Goal: Task Accomplishment & Management: Use online tool/utility

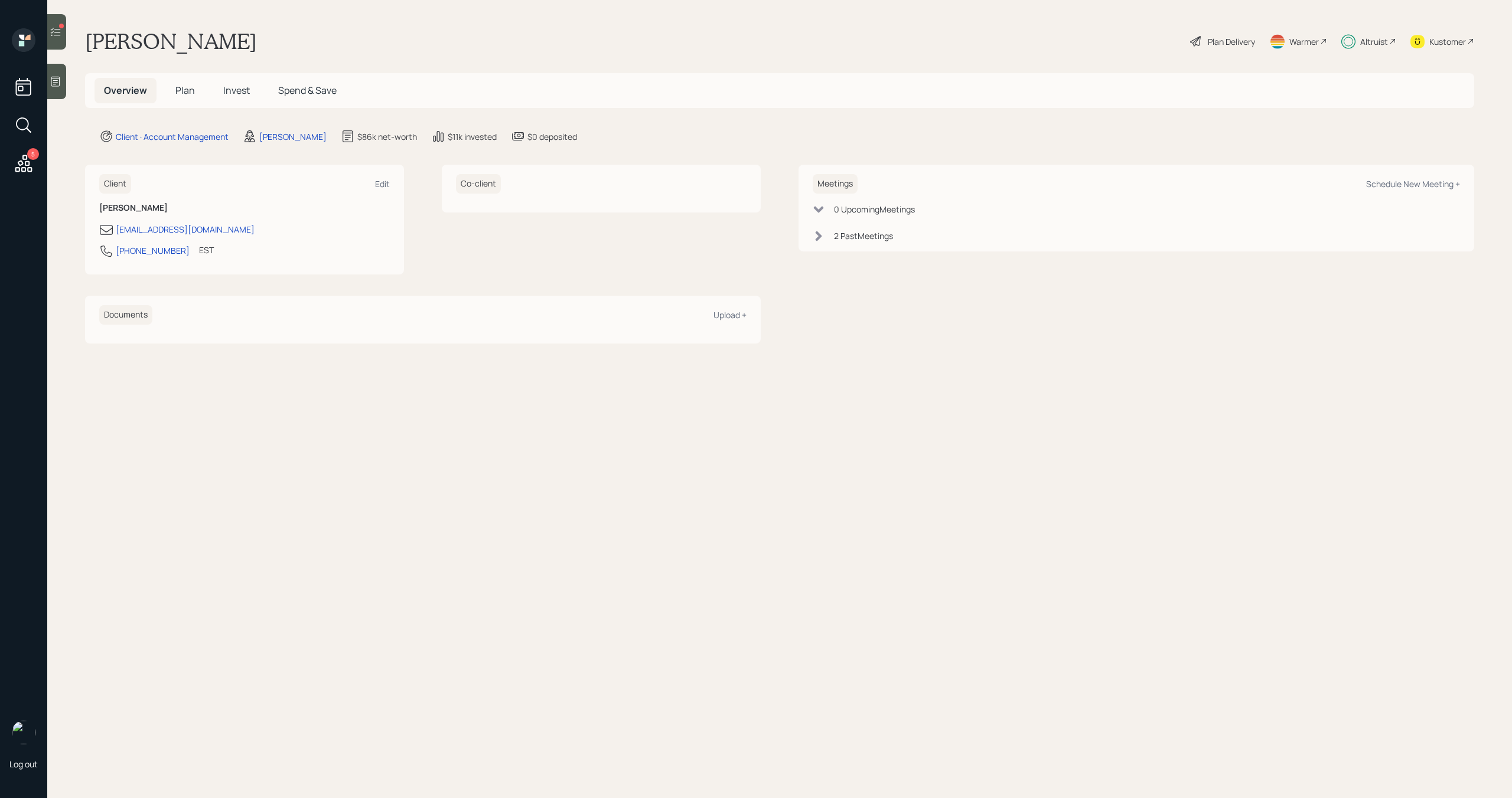
click at [57, 32] on icon at bounding box center [56, 32] width 12 height 12
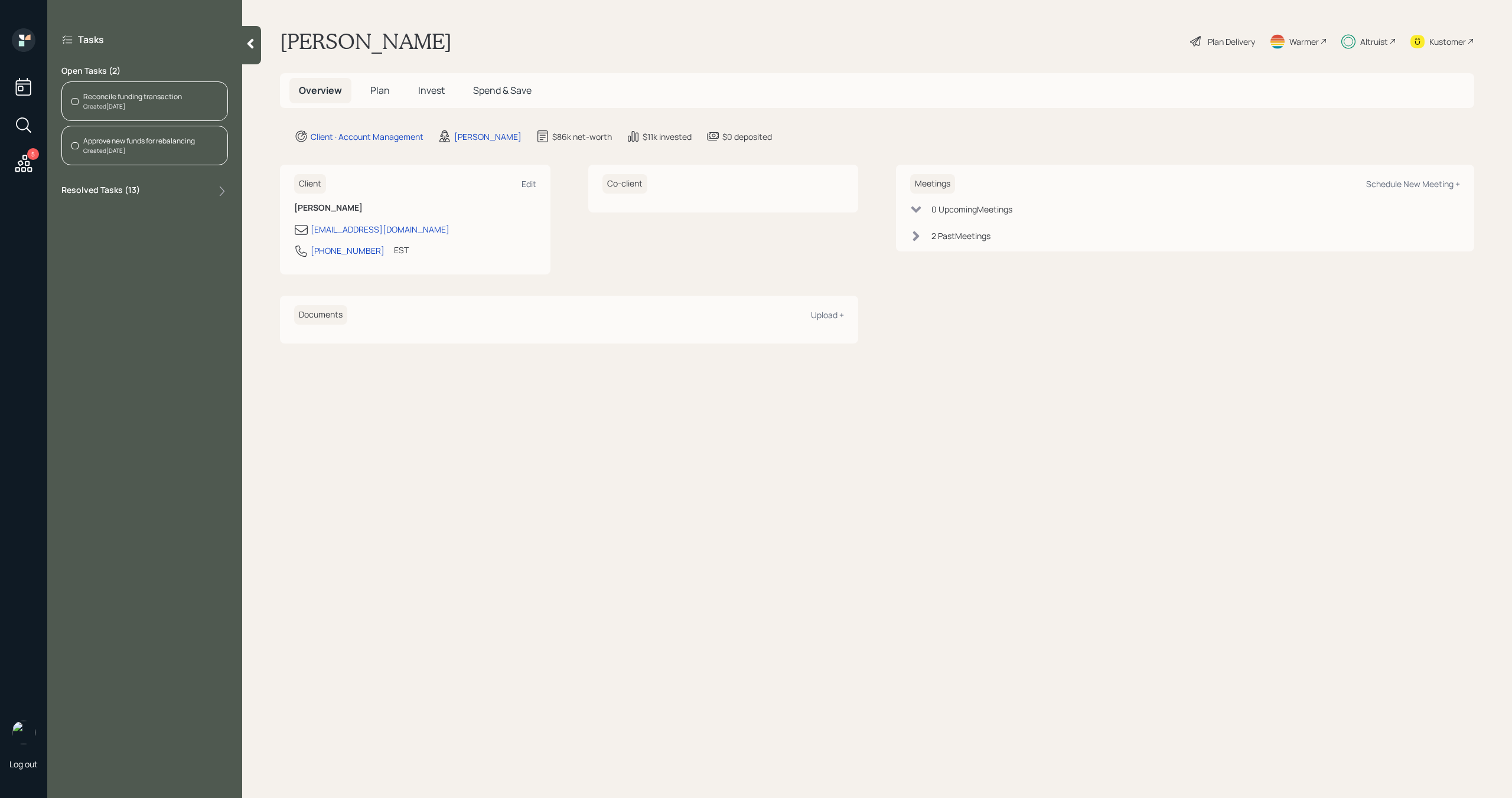
click at [140, 109] on div "Created Today" at bounding box center [132, 106] width 99 height 9
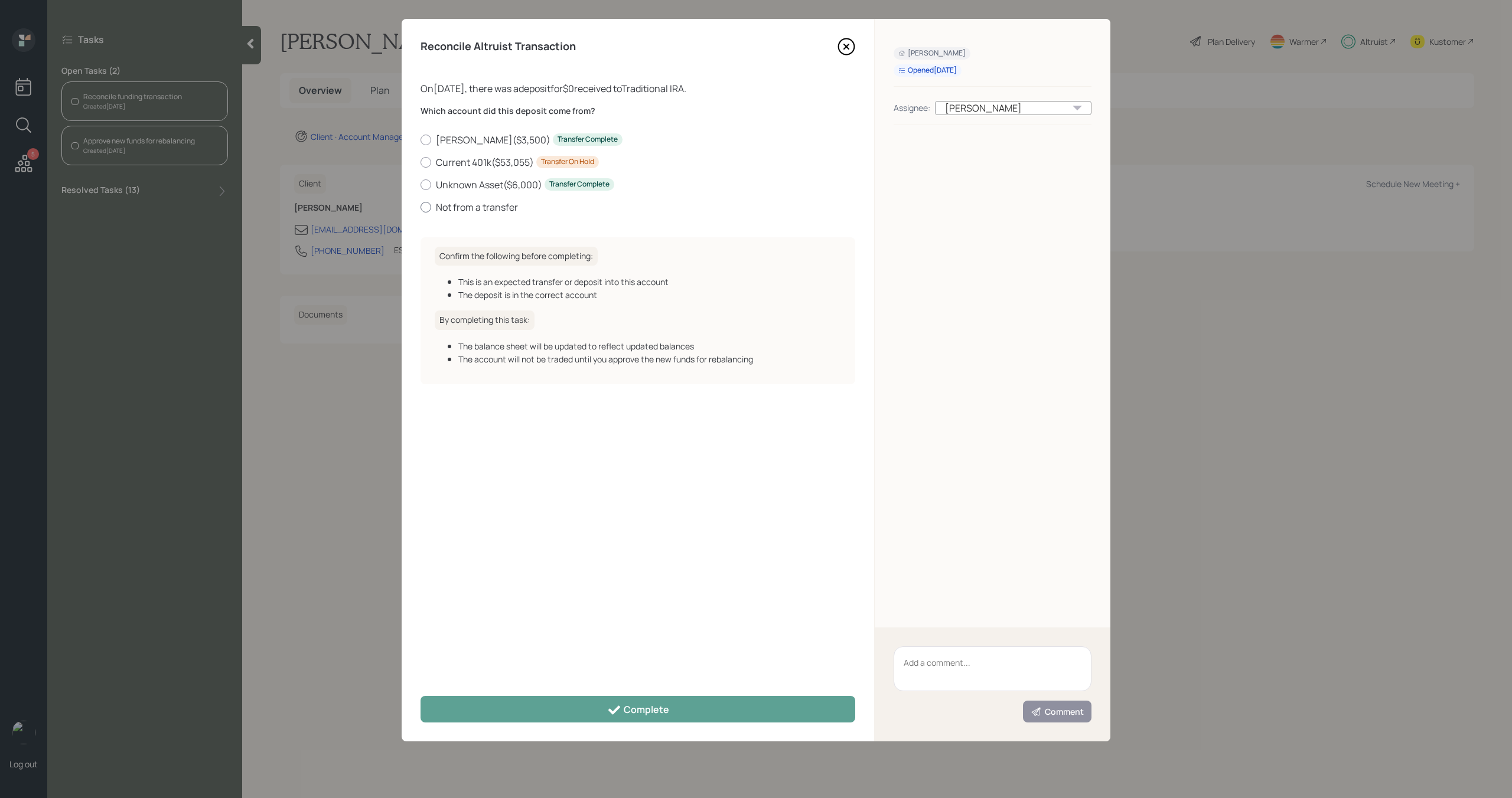
click at [432, 210] on label "Not from a transfer" at bounding box center [638, 207] width 435 height 13
click at [420, 207] on input "Not from a transfer" at bounding box center [420, 206] width 1 height 1
radio input "true"
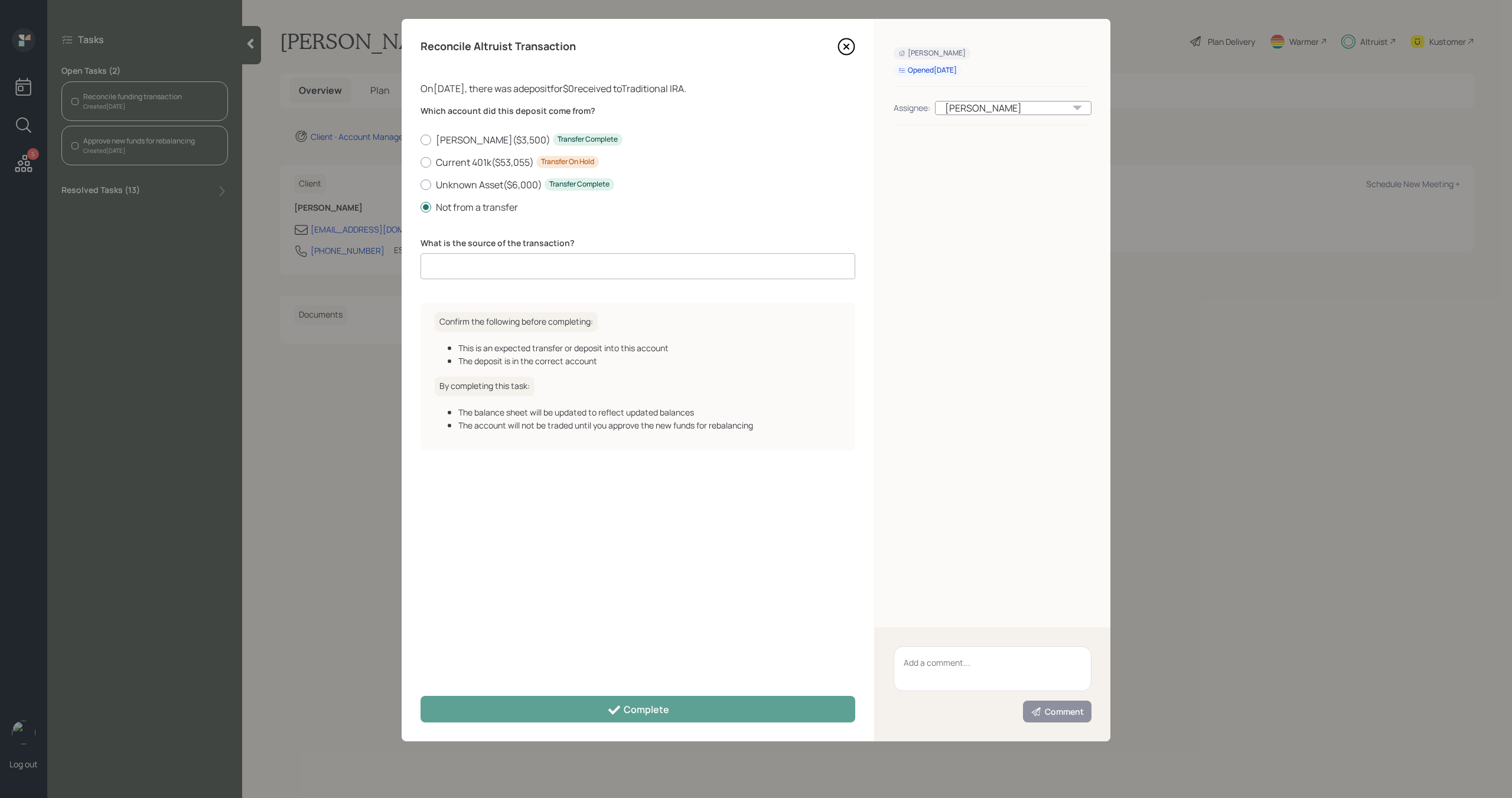
click at [451, 273] on input at bounding box center [638, 266] width 435 height 26
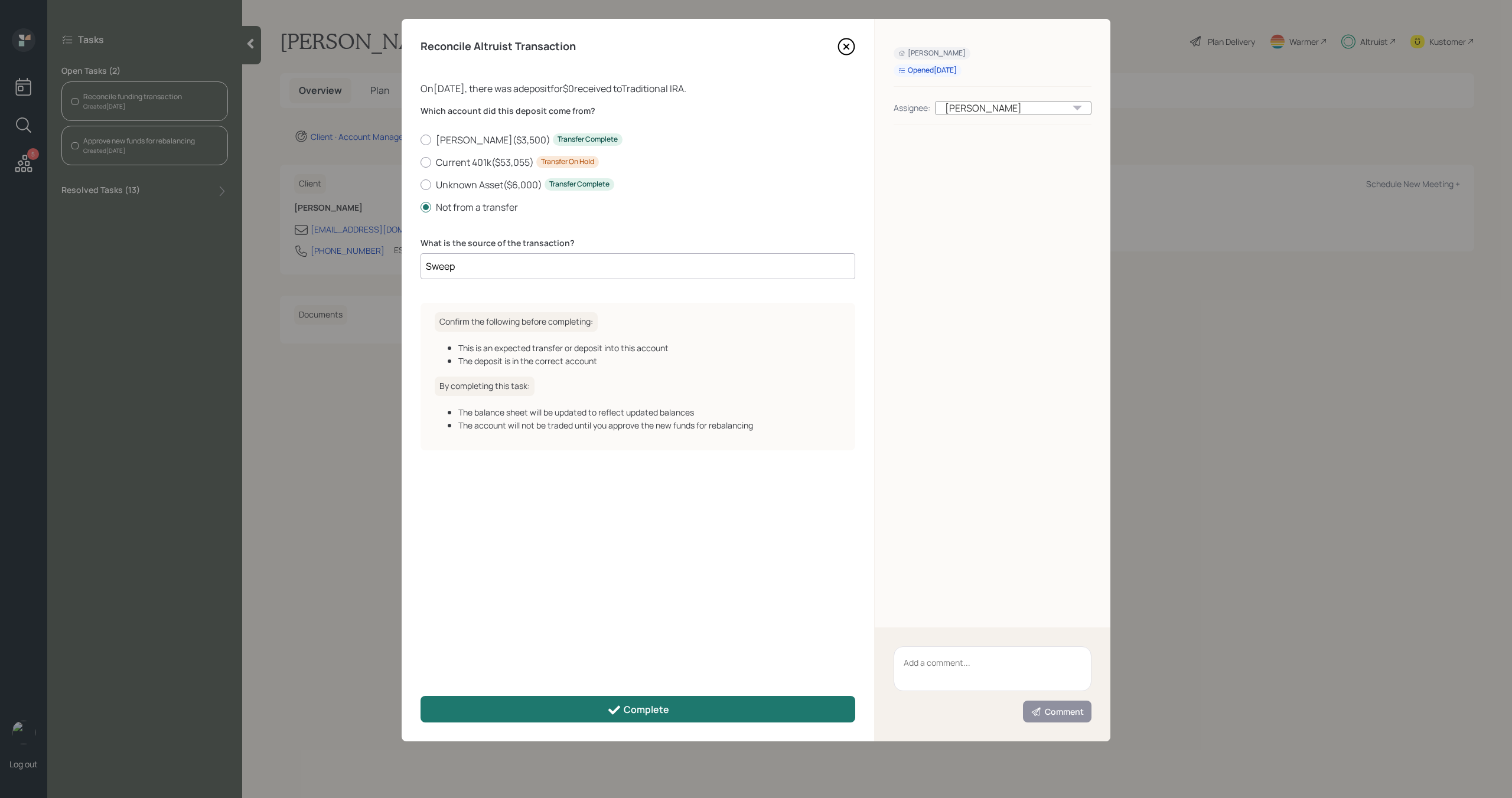
type input "Sweep"
click at [551, 706] on button "Complete" at bounding box center [638, 709] width 435 height 26
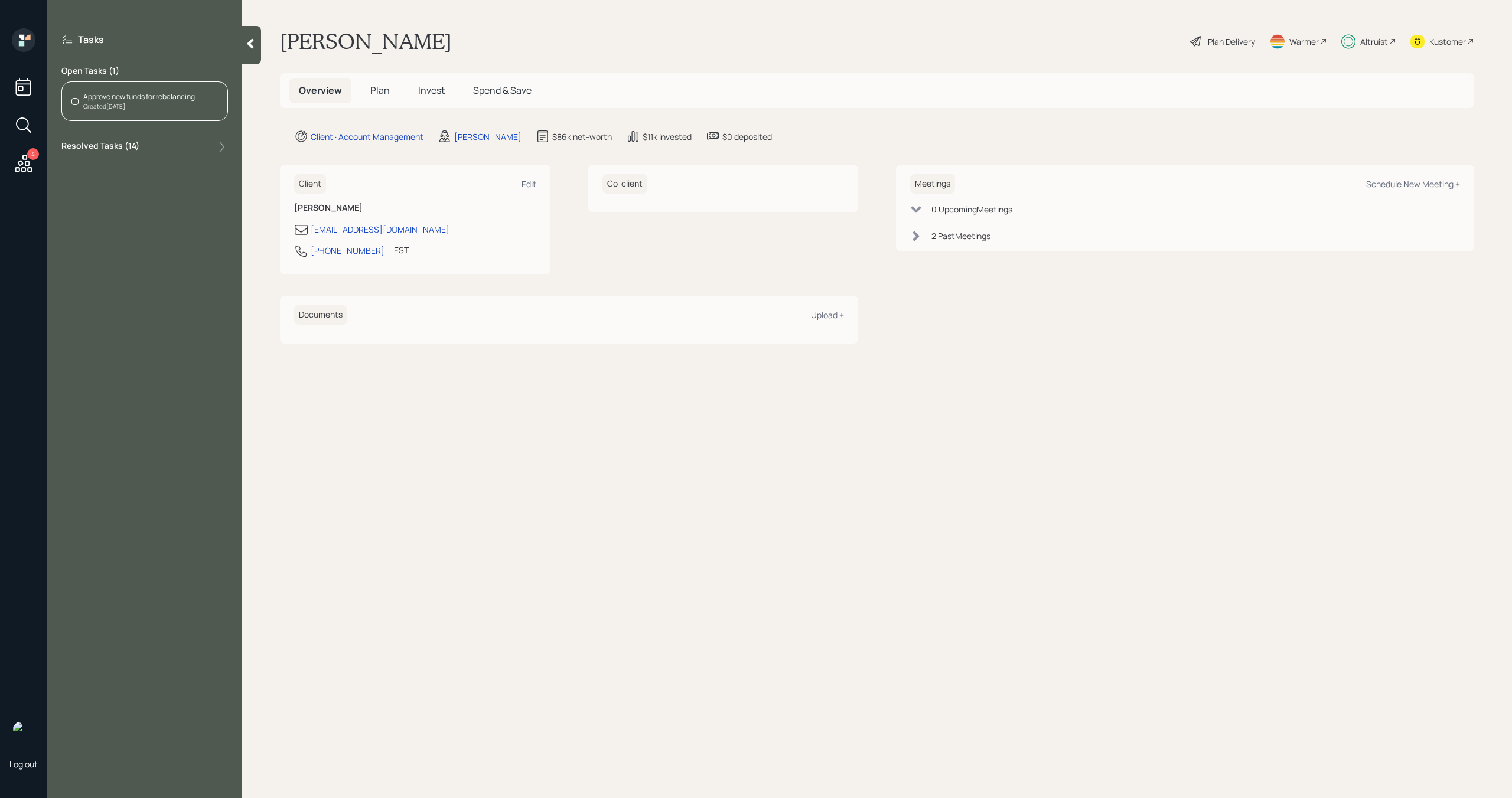
click at [138, 101] on div "Approve new funds for rebalancing" at bounding box center [138, 97] width 111 height 11
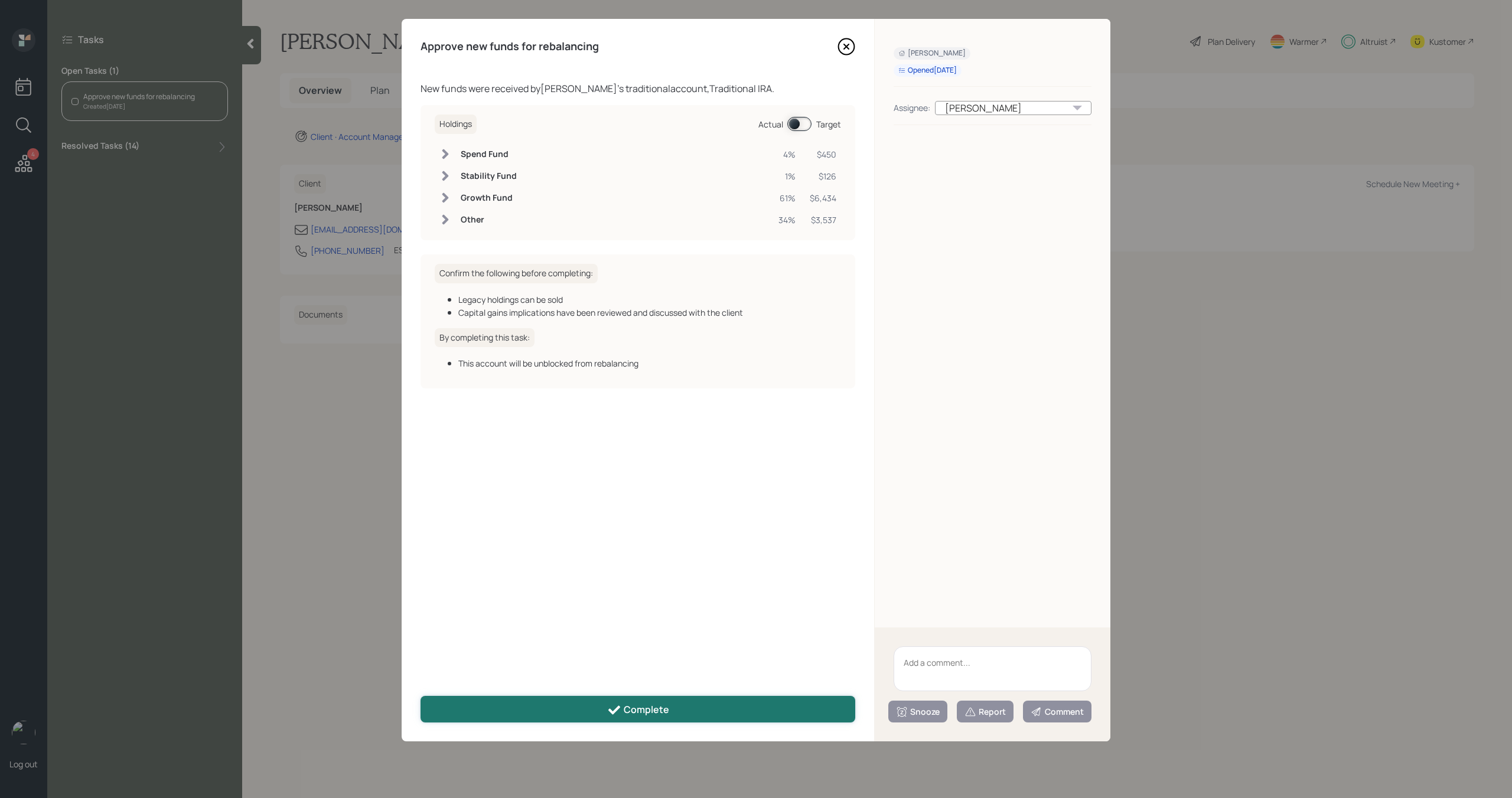
click at [530, 709] on button "Complete" at bounding box center [638, 709] width 435 height 26
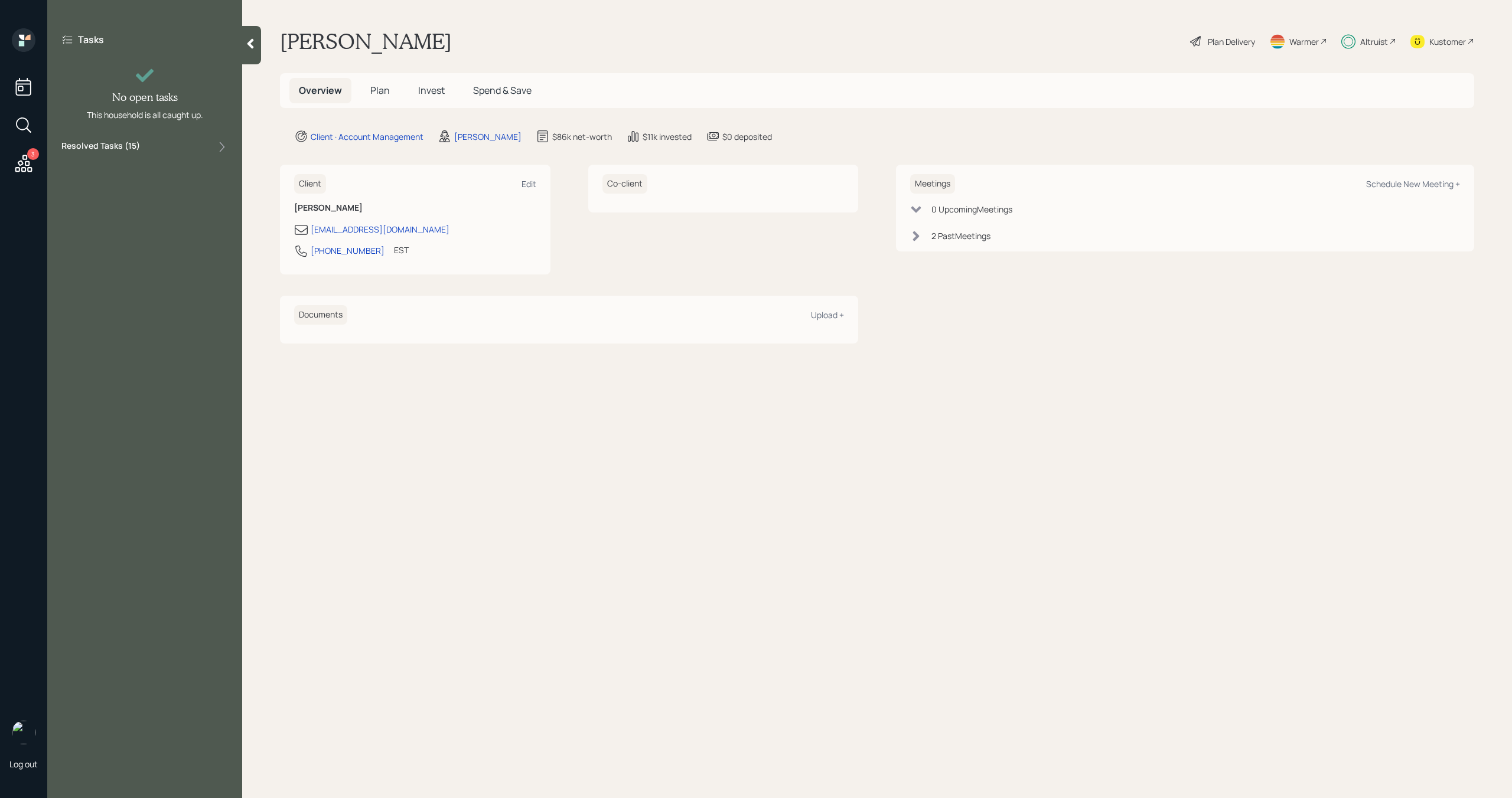
click at [26, 162] on icon at bounding box center [24, 163] width 17 height 17
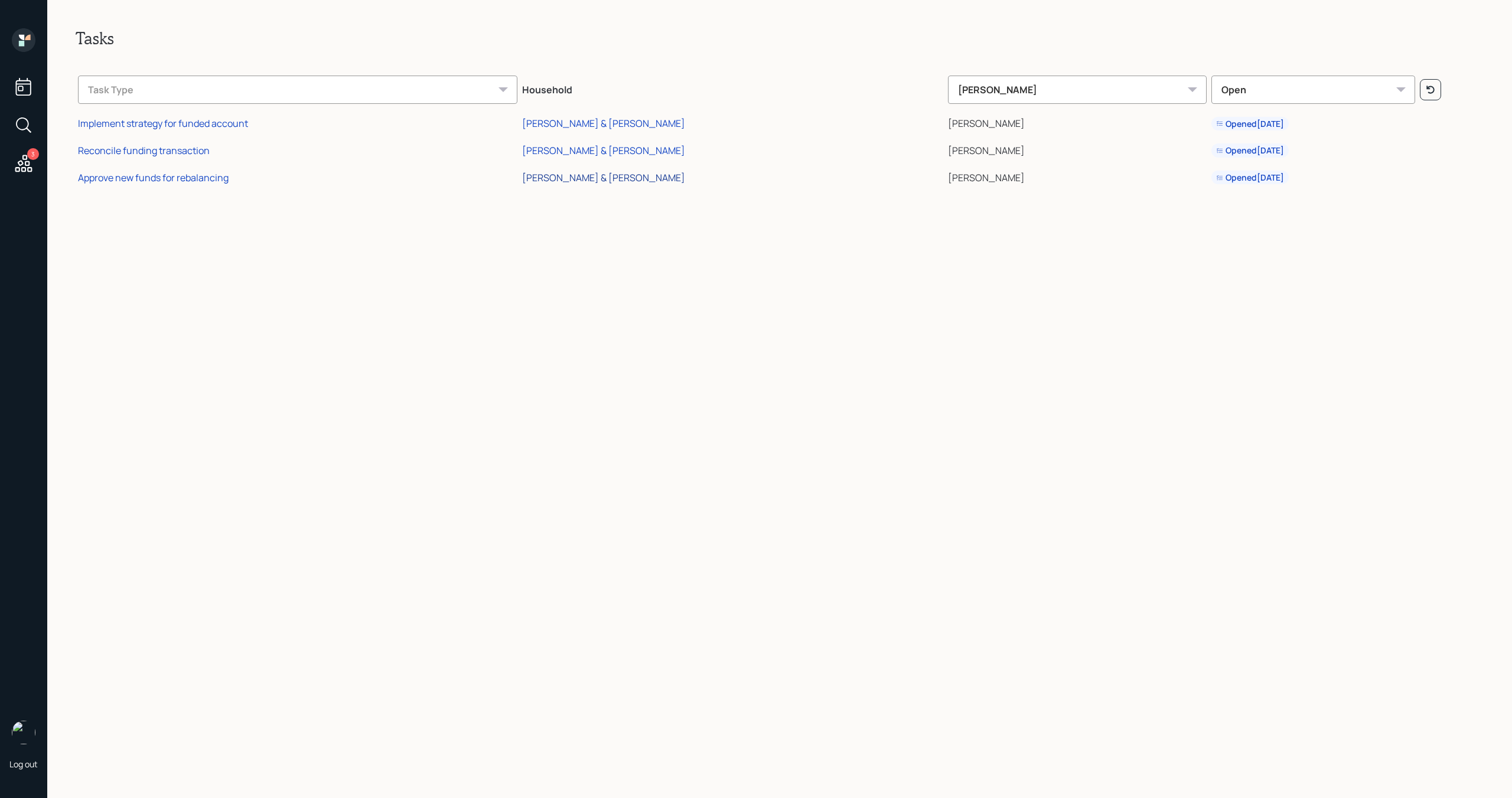
click at [650, 180] on div "George & Julia Callaway" at bounding box center [604, 177] width 163 height 13
